Goal: Task Accomplishment & Management: Use online tool/utility

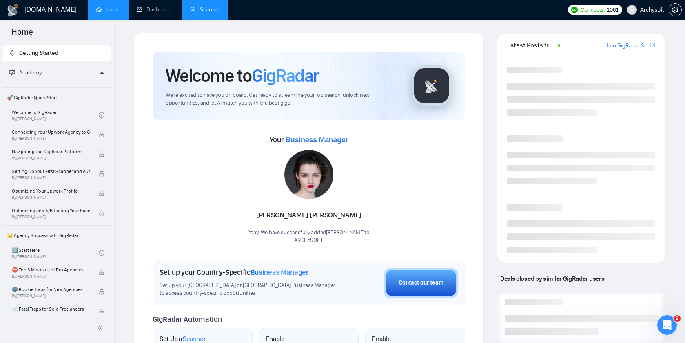
click at [211, 13] on link "Scanner" at bounding box center [205, 9] width 30 height 7
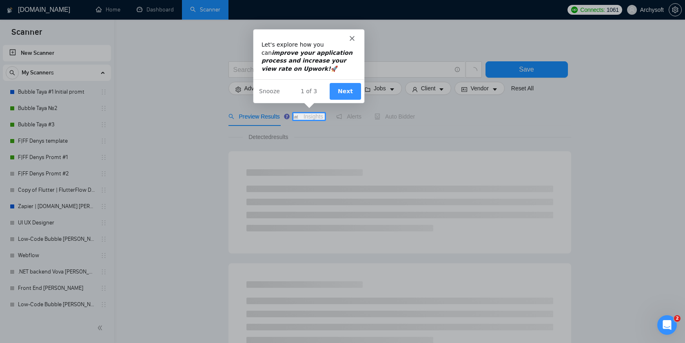
click at [43, 125] on div "Product tour overlay" at bounding box center [342, 171] width 685 height 343
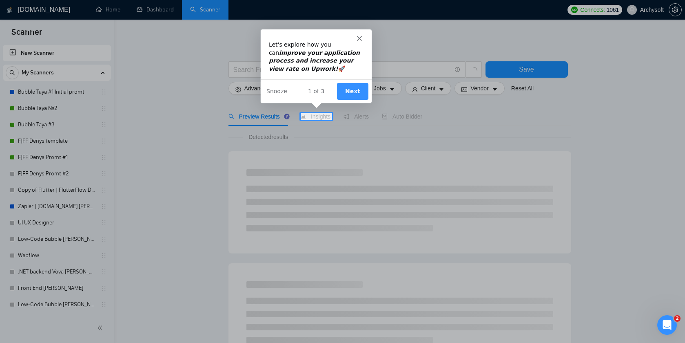
click at [353, 88] on button "Next" at bounding box center [352, 90] width 31 height 17
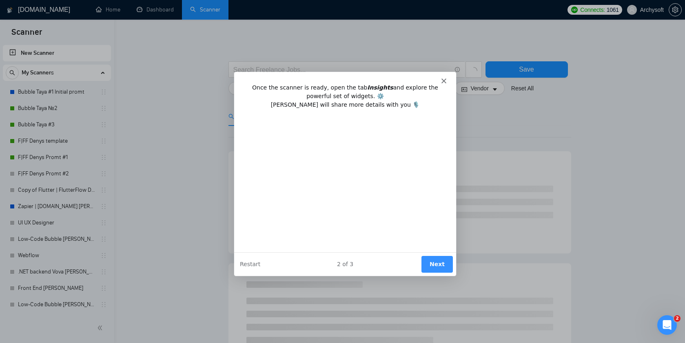
click at [441, 81] on icon "Close" at bounding box center [443, 80] width 5 height 5
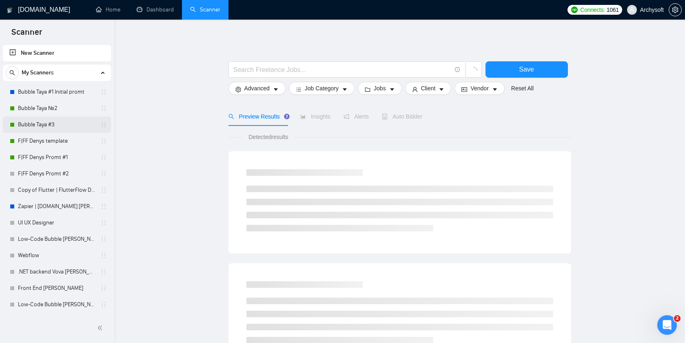
click at [53, 127] on link "Bubble Taya #3" at bounding box center [57, 124] width 78 height 16
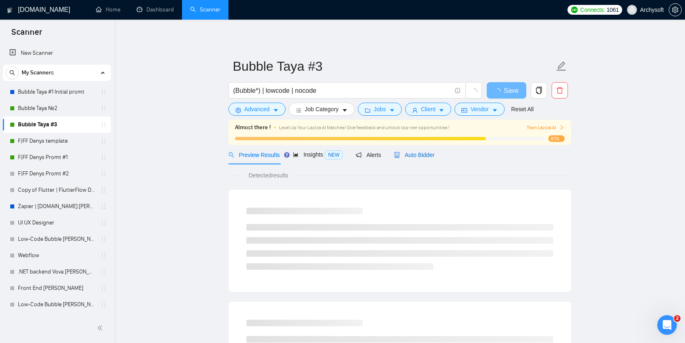
click at [415, 155] on span "Auto Bidder" at bounding box center [414, 154] width 40 height 7
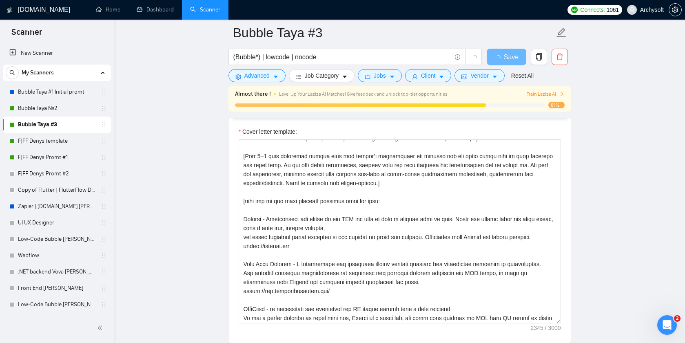
scroll to position [83, 0]
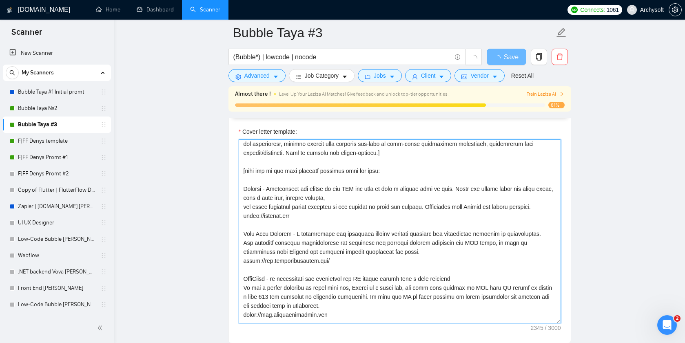
click at [396, 219] on textarea "Cover letter template:" at bounding box center [400, 231] width 323 height 184
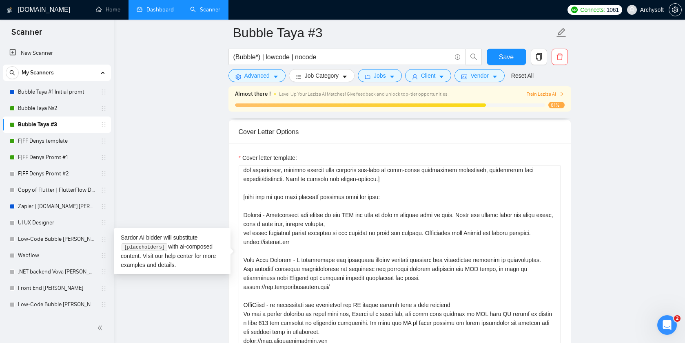
click at [154, 13] on link "Dashboard" at bounding box center [155, 9] width 37 height 7
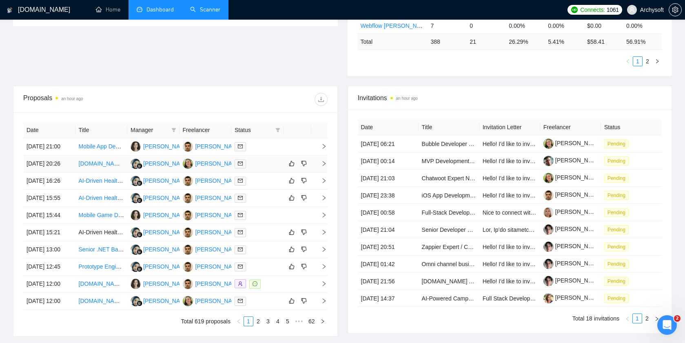
scroll to position [254, 0]
